Goal: Task Accomplishment & Management: Complete application form

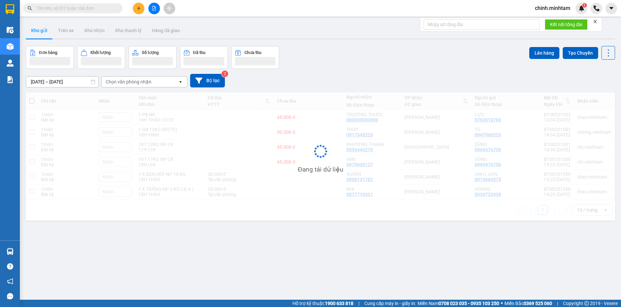
click at [82, 10] on input "text" at bounding box center [75, 8] width 78 height 7
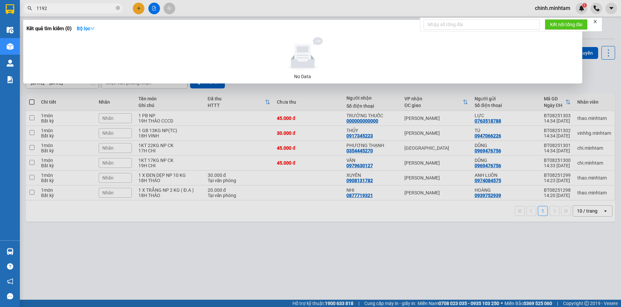
type input "1192"
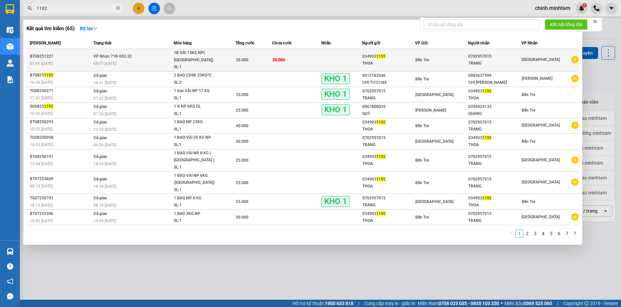
click at [118, 54] on span "VP Nhận 71B-003.32" at bounding box center [112, 56] width 38 height 5
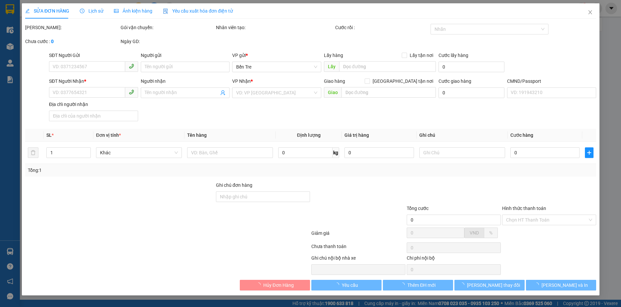
type input "0349031192"
type input "THOA"
type input "0702957015"
type input "TRANG"
type input "30.000"
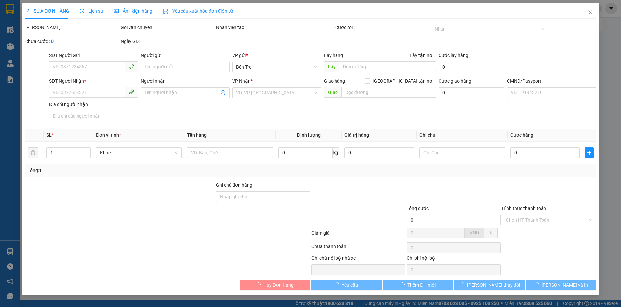
type input "30.000"
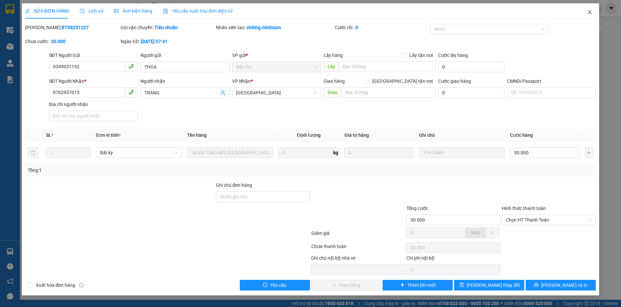
click at [588, 11] on icon "close" at bounding box center [589, 12] width 5 height 5
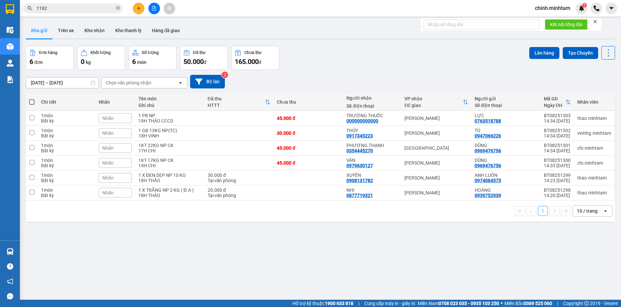
click at [84, 8] on input "1192" at bounding box center [75, 8] width 78 height 7
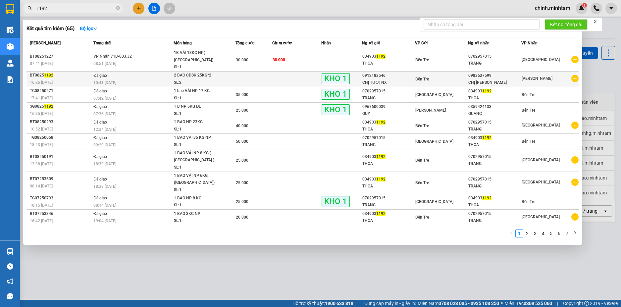
click at [223, 79] on div "SL: 2" at bounding box center [199, 82] width 50 height 7
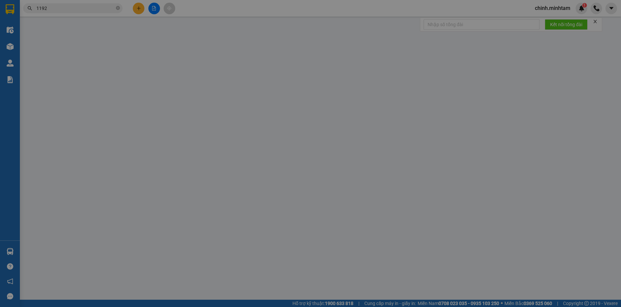
type input "0912183546"
type input "CHỊ TƯƠI NX"
type input "0983637599"
type input "CHỊ [PERSON_NAME]"
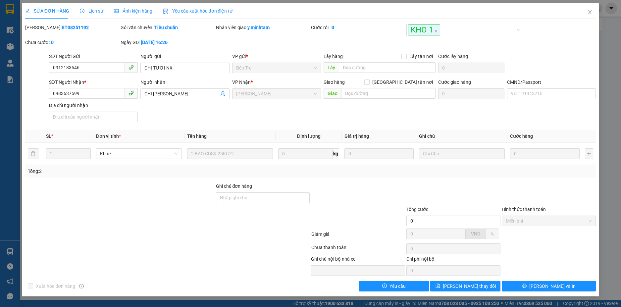
click at [95, 13] on span "Lịch sử" at bounding box center [92, 10] width 24 height 5
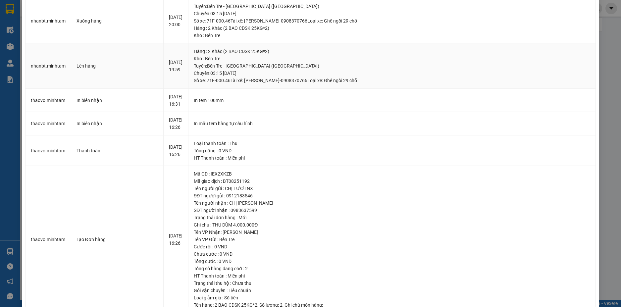
scroll to position [317, 0]
